Goal: Find specific page/section: Find specific page/section

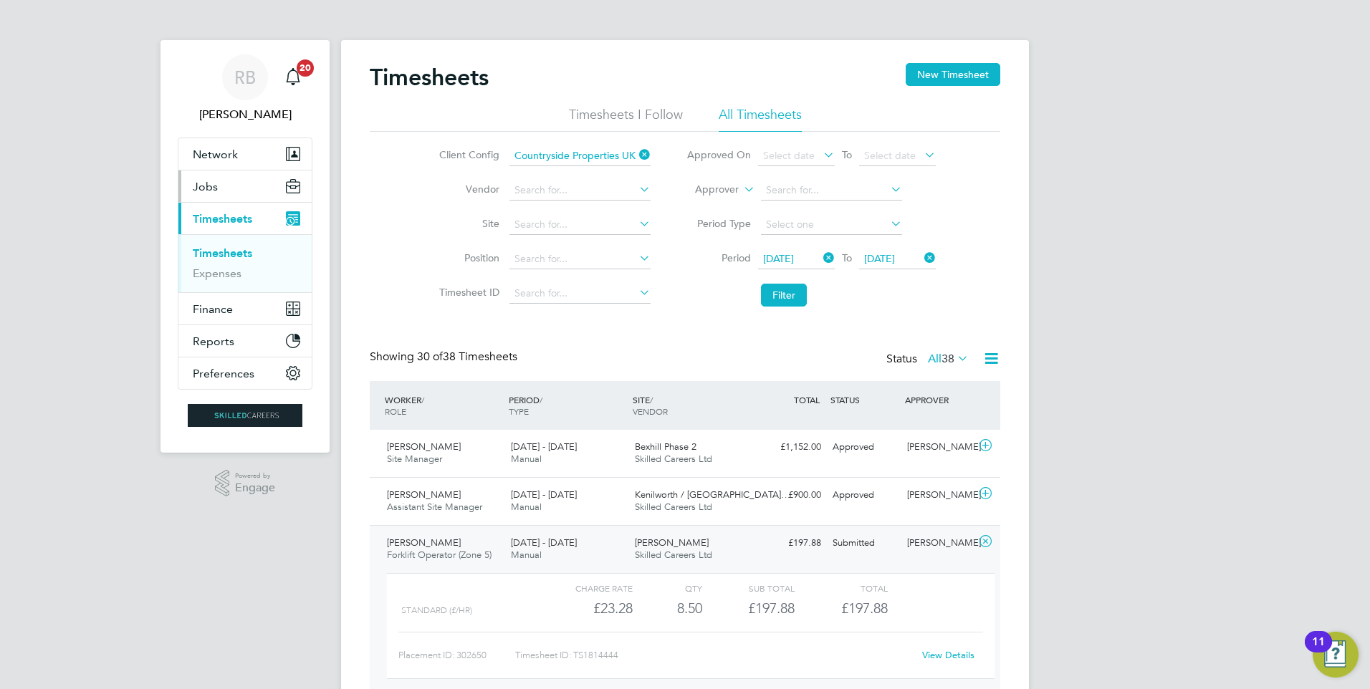
click at [239, 185] on button "Jobs" at bounding box center [244, 187] width 133 height 32
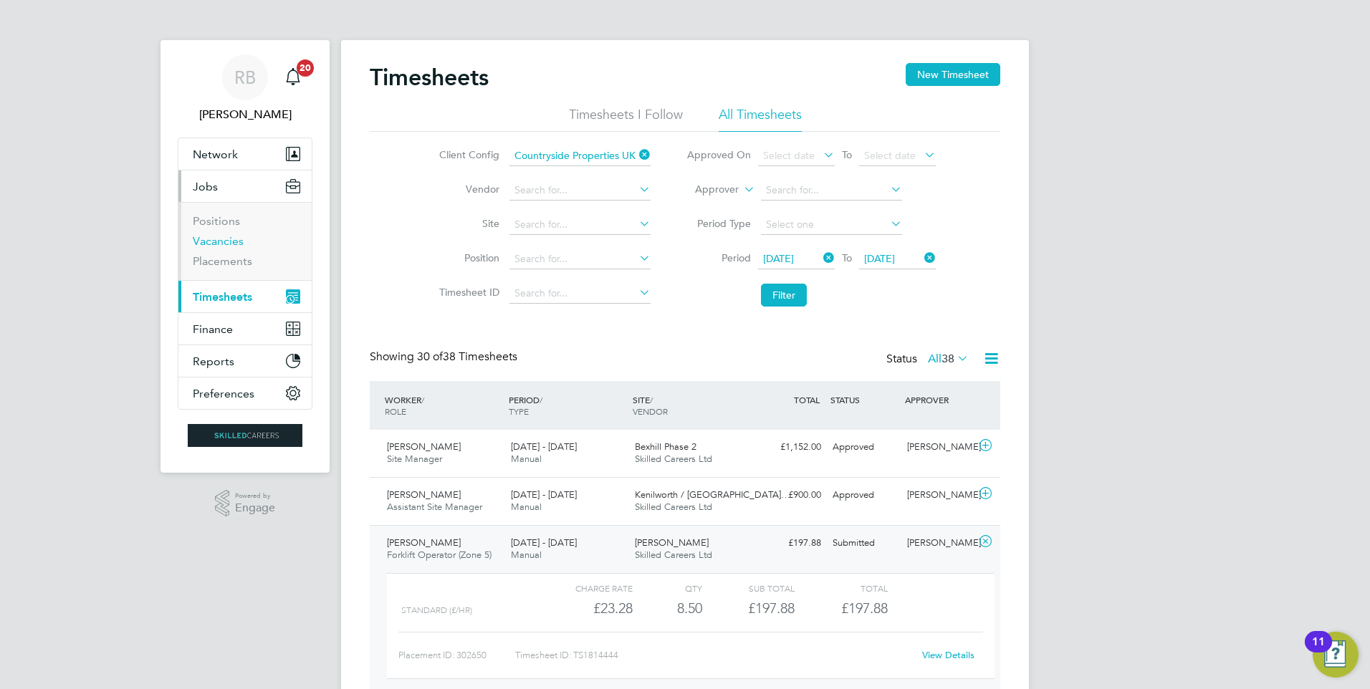
click at [235, 241] on link "Vacancies" at bounding box center [218, 241] width 51 height 14
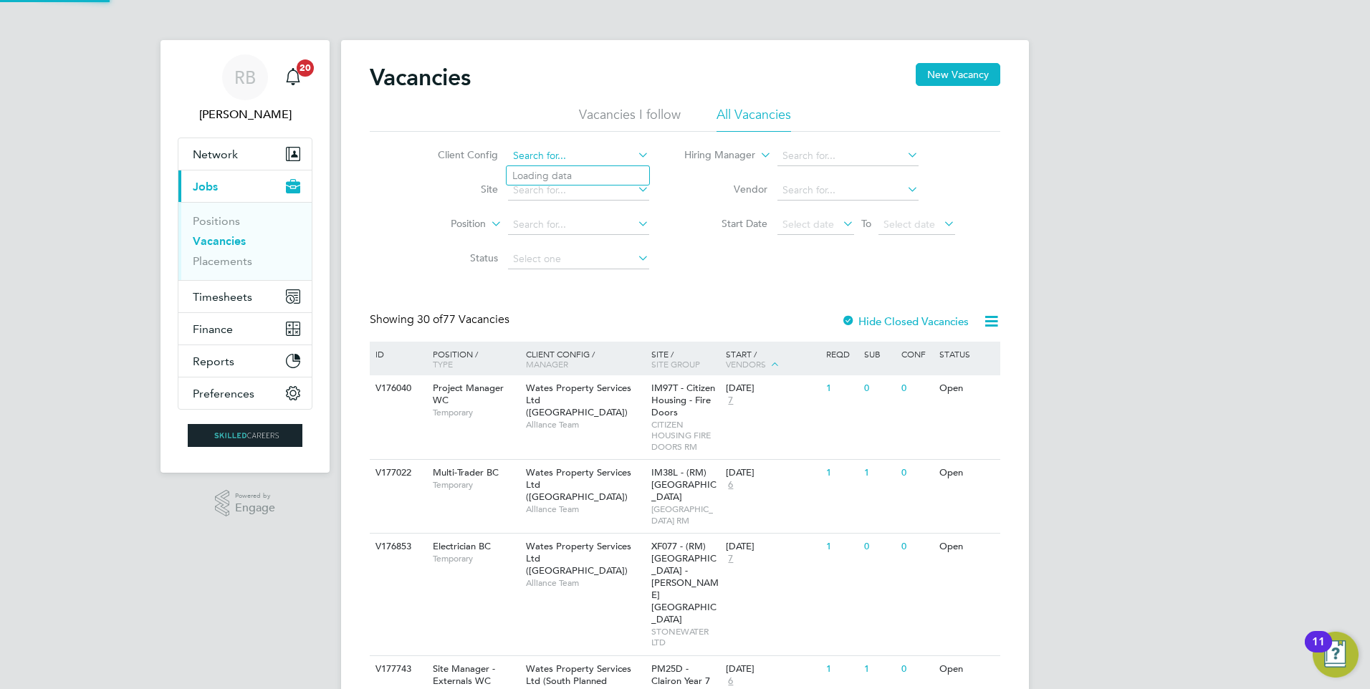
click at [566, 150] on input at bounding box center [578, 156] width 141 height 20
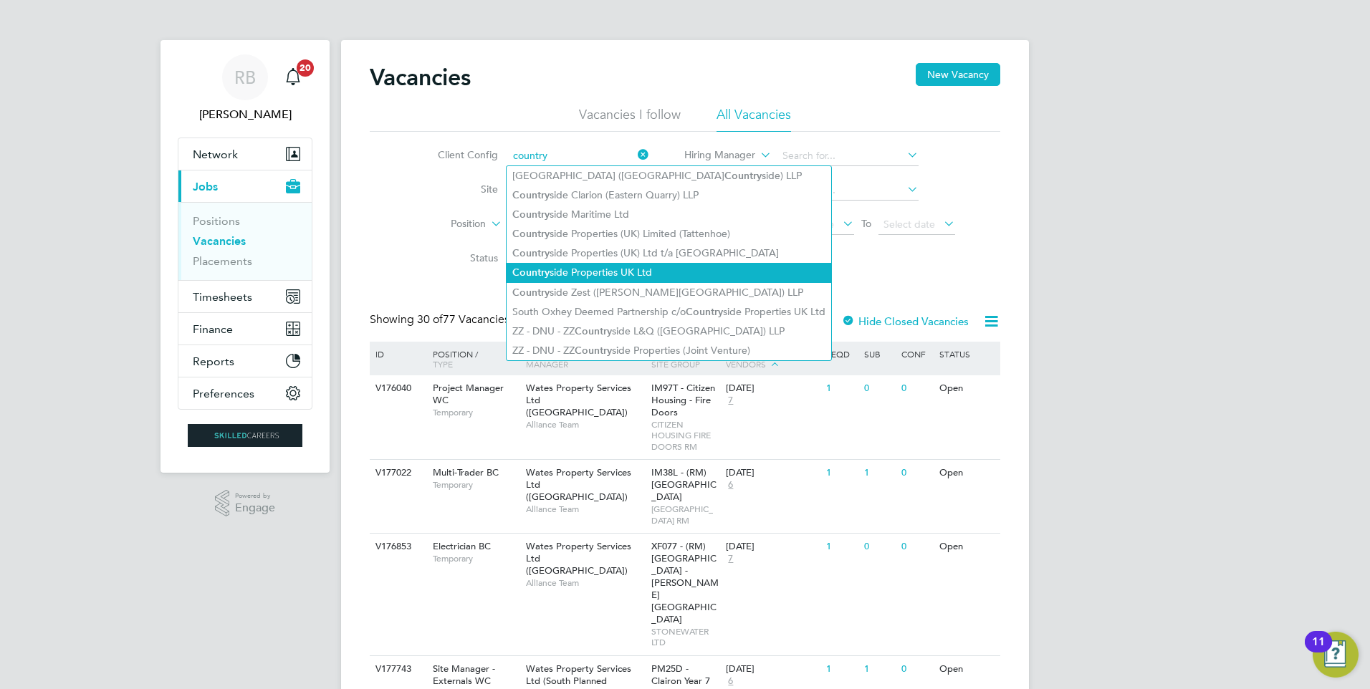
click at [632, 275] on li "Country side Properties UK Ltd" at bounding box center [669, 272] width 325 height 19
type input "Countryside Properties UK Ltd"
